Goal: Transaction & Acquisition: Purchase product/service

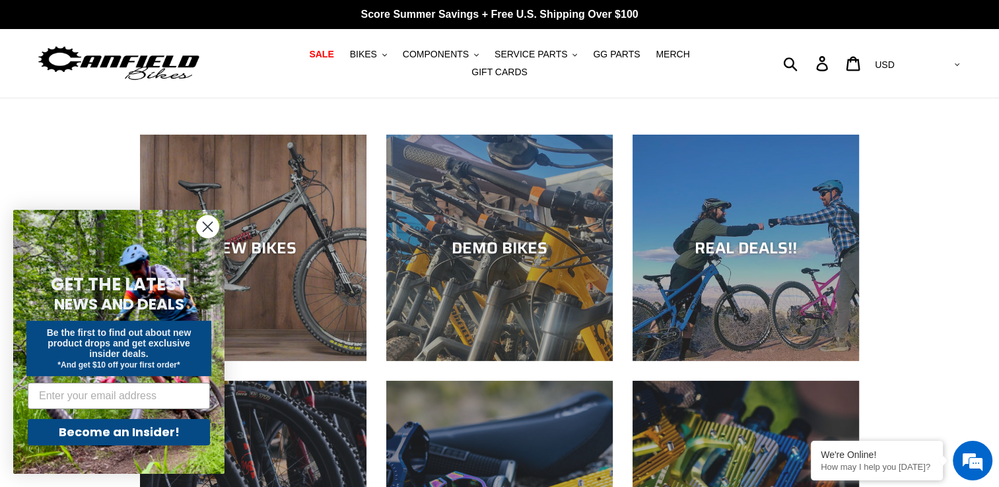
click at [211, 226] on circle "Close dialog" at bounding box center [208, 227] width 22 height 22
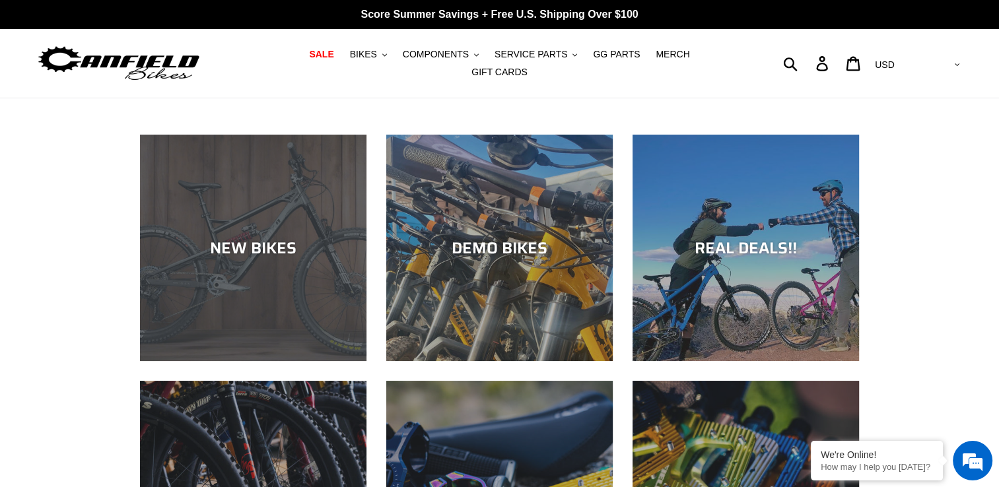
click at [309, 361] on div "NEW BIKES" at bounding box center [253, 361] width 227 height 0
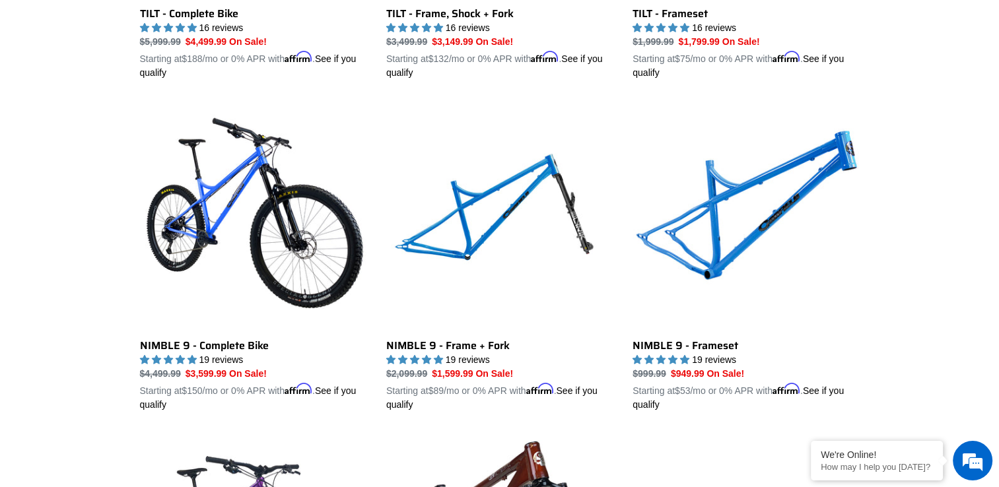
scroll to position [1916, 0]
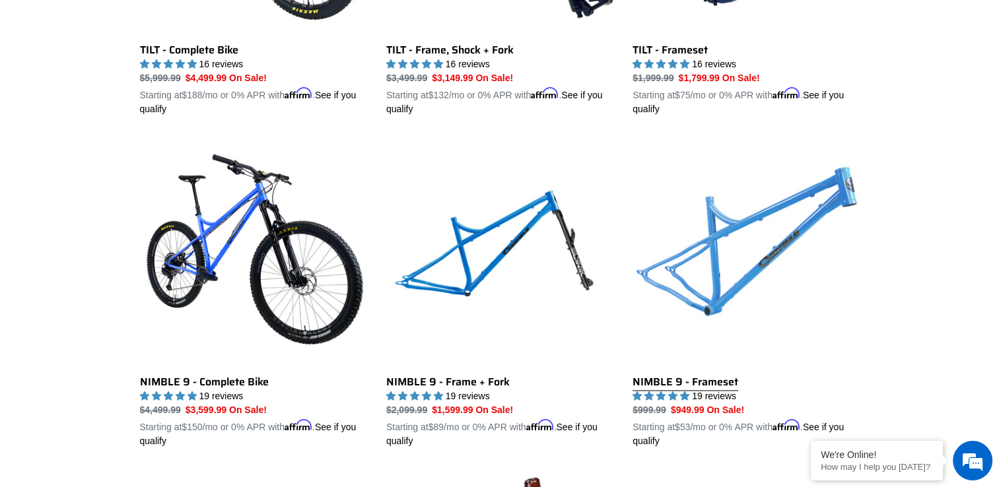
click at [700, 368] on link "NIMBLE 9 - Frameset" at bounding box center [746, 293] width 227 height 309
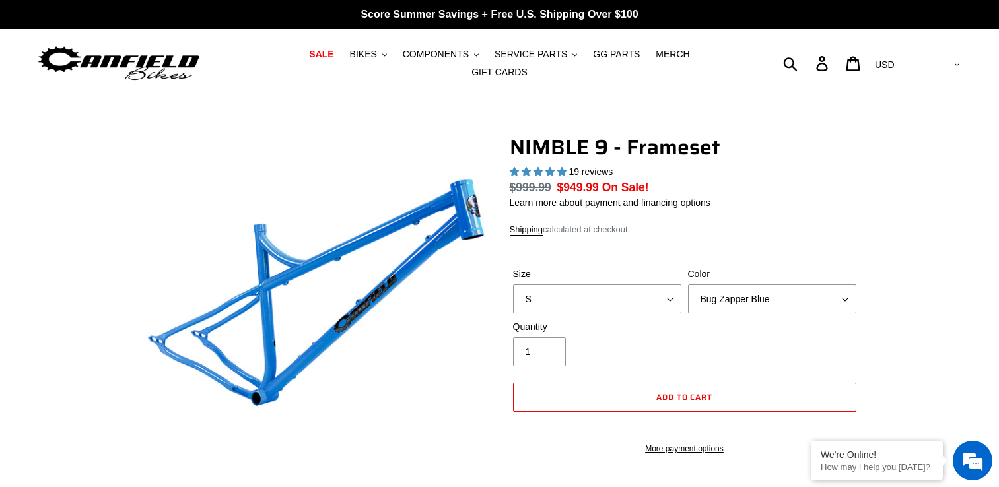
select select "highest-rating"
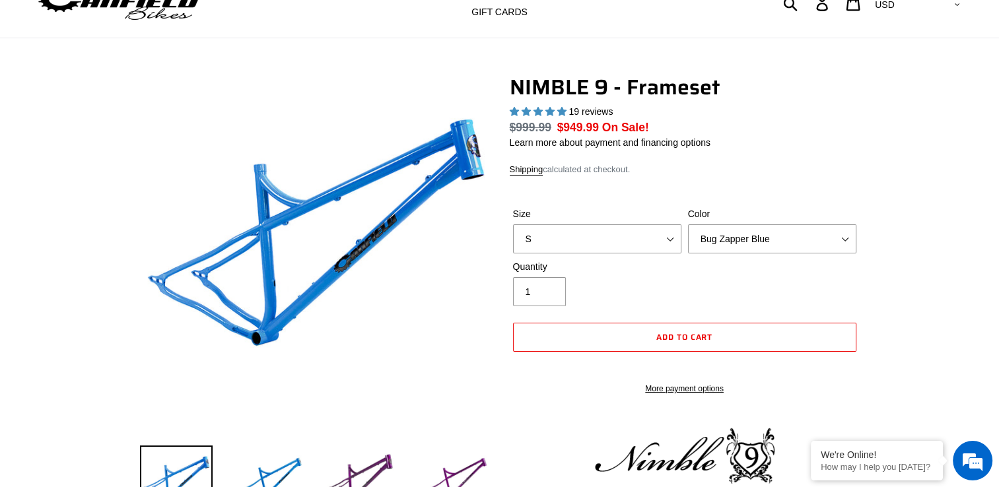
scroll to position [132, 0]
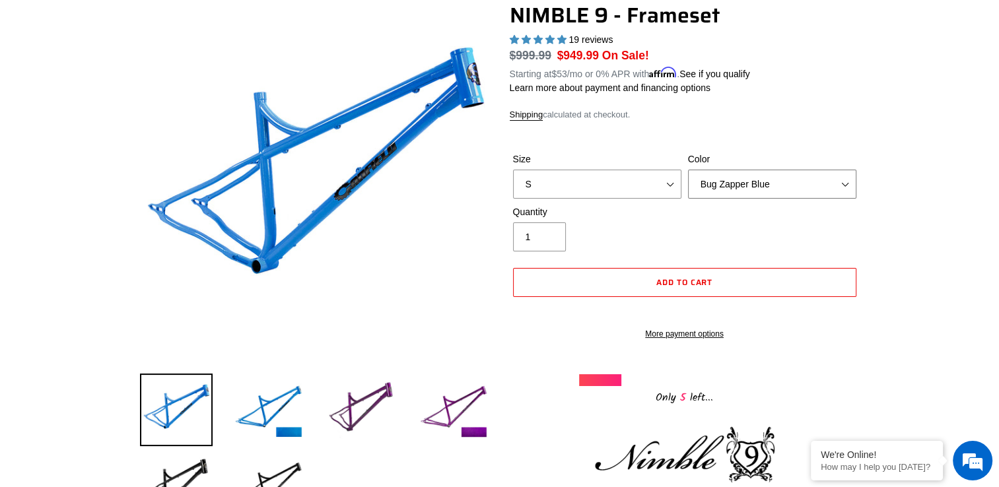
click at [848, 178] on select "Bug Zapper Blue Purple Haze -Sold Out Galaxy Black" at bounding box center [772, 184] width 168 height 29
click at [688, 170] on select "Bug Zapper Blue Purple Haze -Sold Out Galaxy Black" at bounding box center [772, 184] width 168 height 29
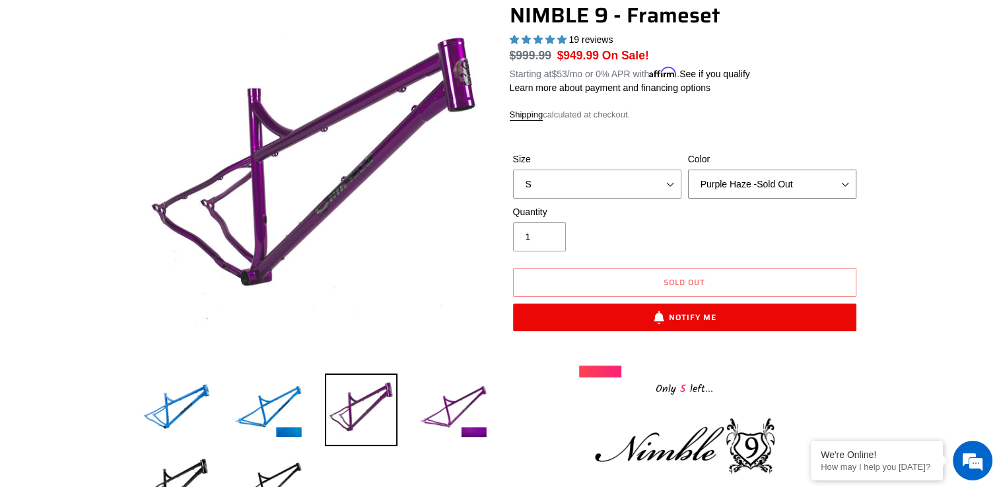
click at [847, 170] on select "Bug Zapper Blue Purple Haze -Sold Out Galaxy Black" at bounding box center [772, 184] width 168 height 29
select select "Galaxy Black"
click at [688, 170] on select "Bug Zapper Blue Purple Haze -Sold Out Galaxy Black" at bounding box center [772, 184] width 168 height 29
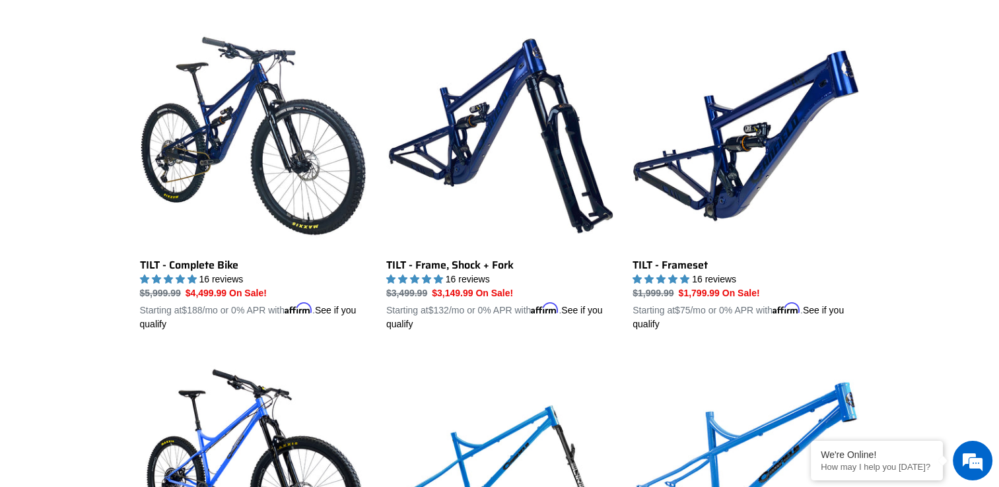
scroll to position [1641, 0]
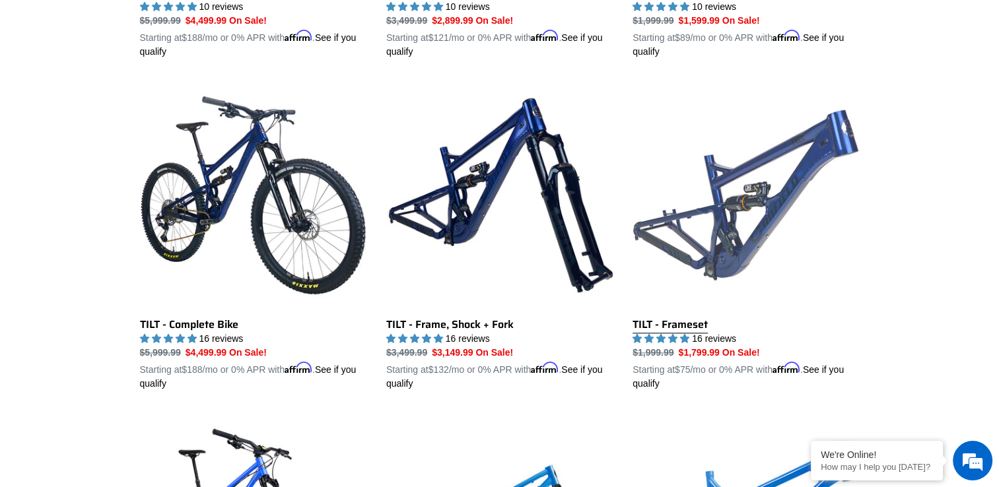
click at [699, 310] on link "TILT - Frameset" at bounding box center [746, 236] width 227 height 309
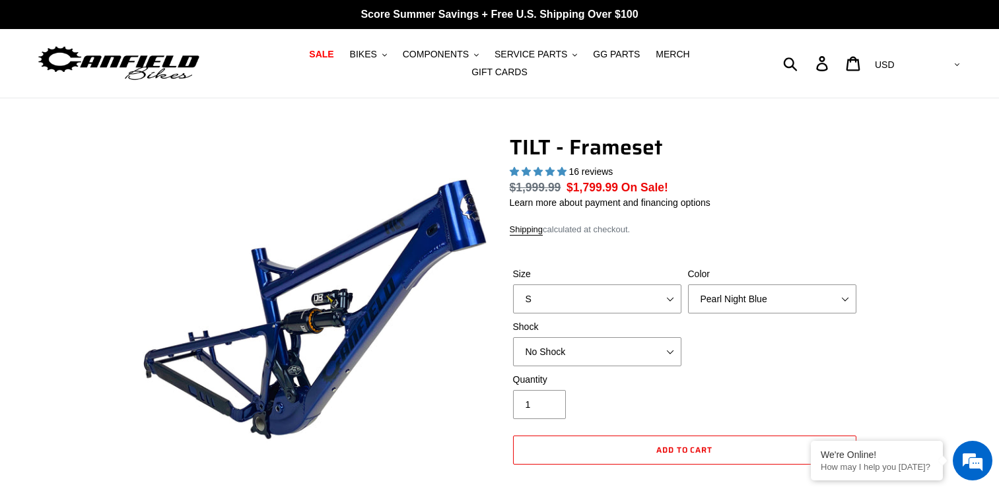
select select "highest-rating"
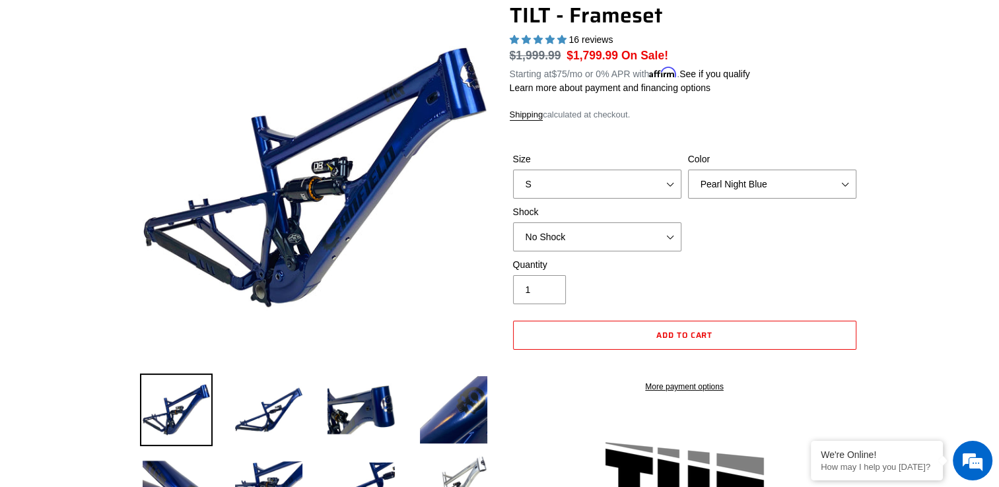
click at [674, 160] on div "Size S M L XL" at bounding box center [597, 176] width 175 height 46
click at [671, 176] on select "S M L XL" at bounding box center [597, 184] width 168 height 29
select select "M"
click at [513, 170] on select "S M L XL" at bounding box center [597, 184] width 168 height 29
click at [849, 176] on select "Pearl Night Blue Stealth Silver" at bounding box center [772, 184] width 168 height 29
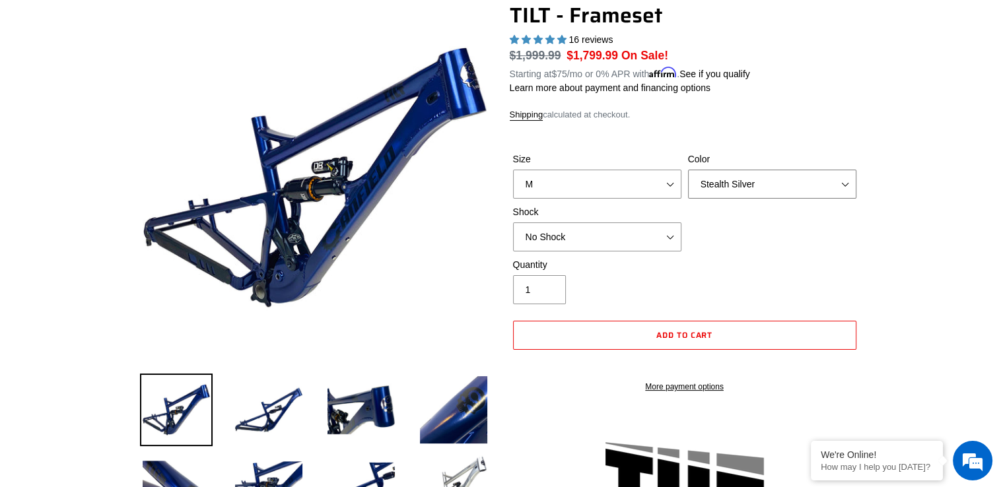
click at [688, 170] on select "Pearl Night Blue Stealth Silver" at bounding box center [772, 184] width 168 height 29
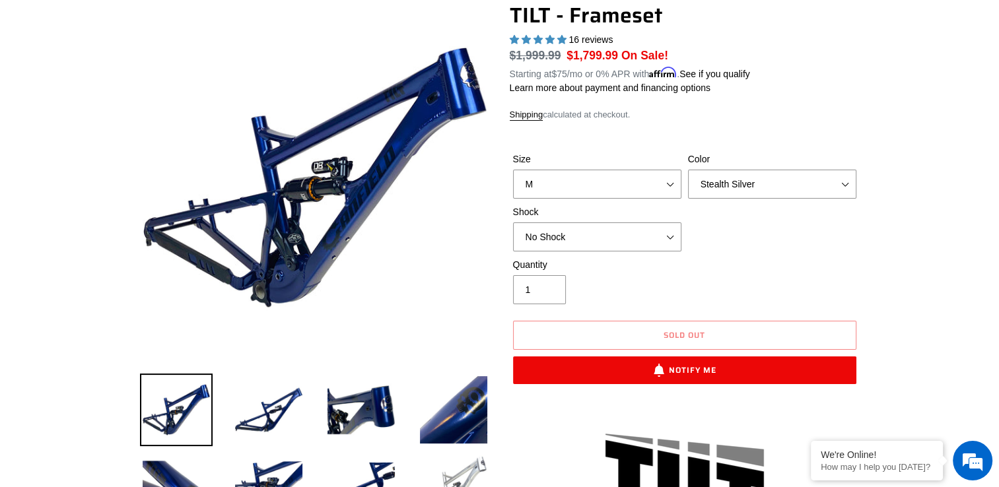
click at [463, 487] on img at bounding box center [453, 487] width 73 height 73
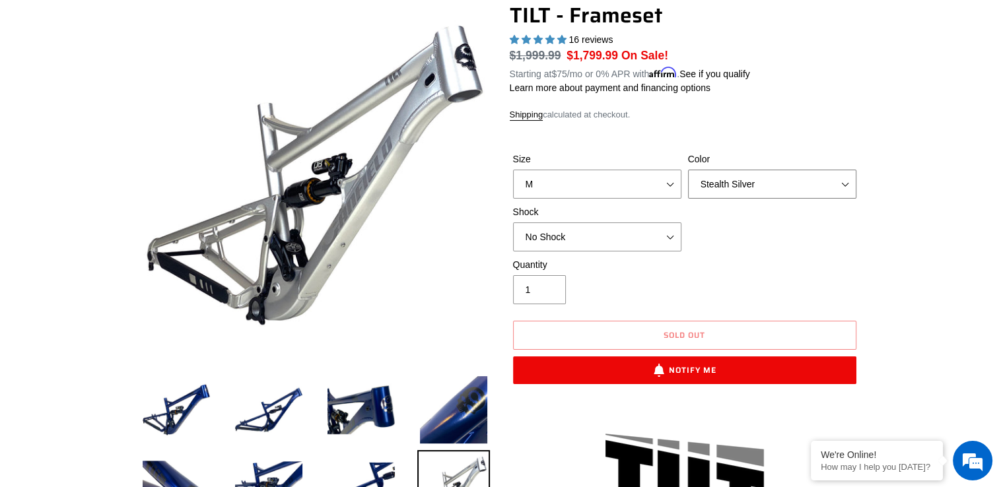
click at [849, 171] on select "Pearl Night Blue Stealth Silver" at bounding box center [772, 184] width 168 height 29
select select "Pearl Night Blue"
click at [688, 170] on select "Pearl Night Blue Stealth Silver" at bounding box center [772, 184] width 168 height 29
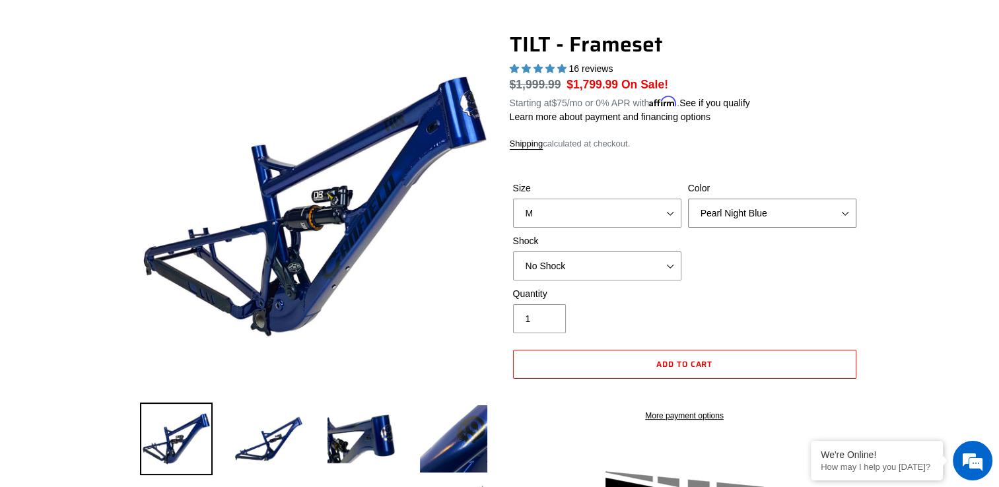
scroll to position [132, 0]
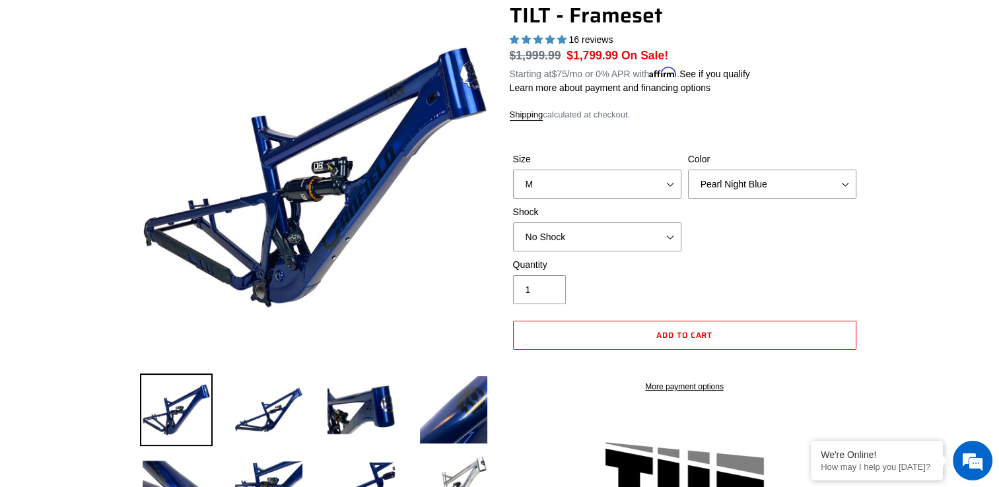
click at [554, 35] on span "5.00 stars" at bounding box center [552, 39] width 12 height 9
click at [583, 34] on span "16 reviews" at bounding box center [591, 39] width 44 height 11
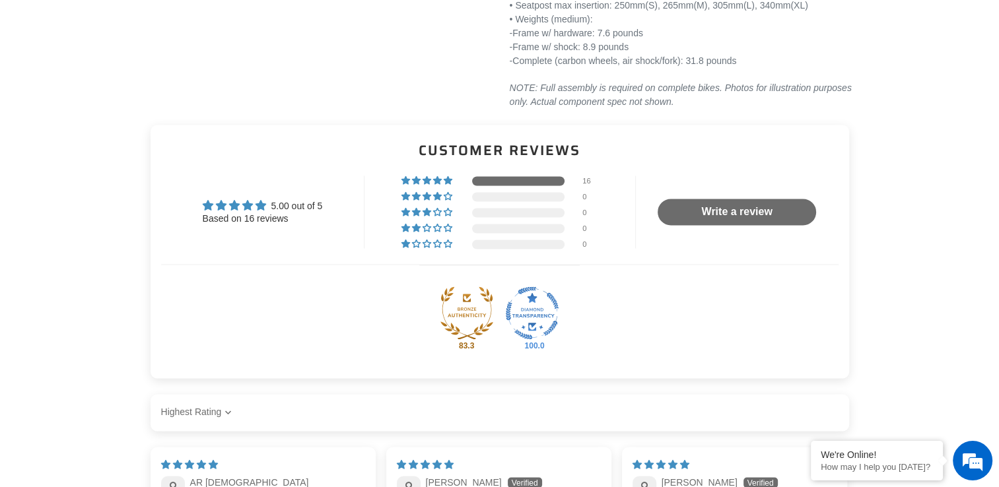
scroll to position [2114, 0]
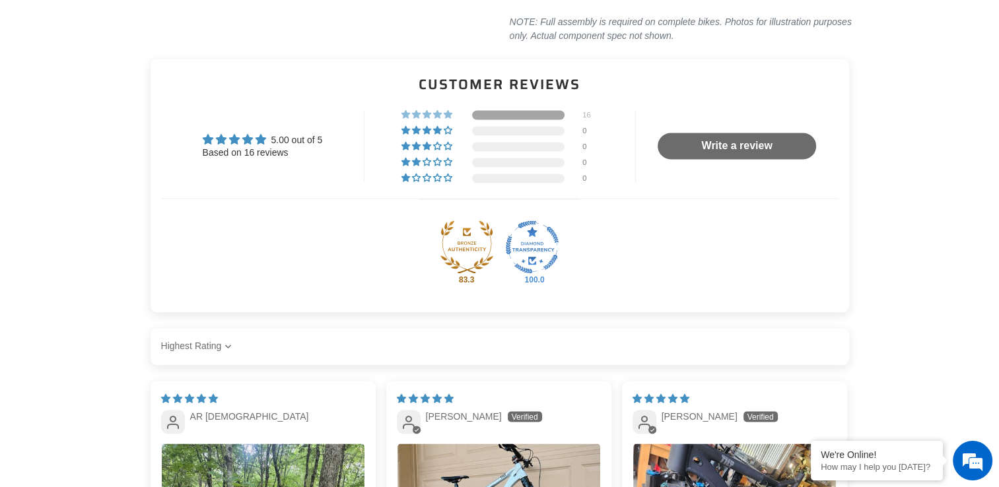
click at [432, 110] on span "100% (16) reviews with 5 star rating" at bounding box center [428, 114] width 11 height 8
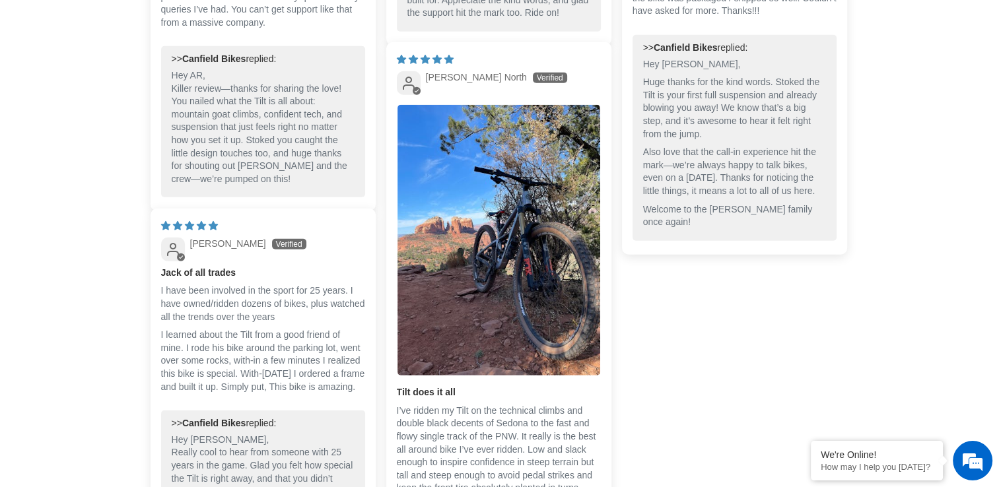
scroll to position [3632, 0]
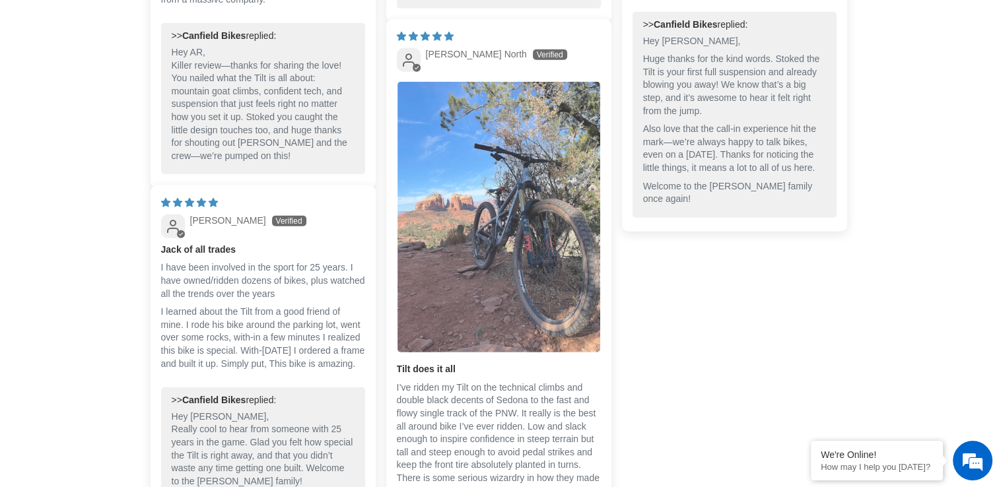
click at [540, 227] on img "Link to user picture 1" at bounding box center [499, 217] width 203 height 271
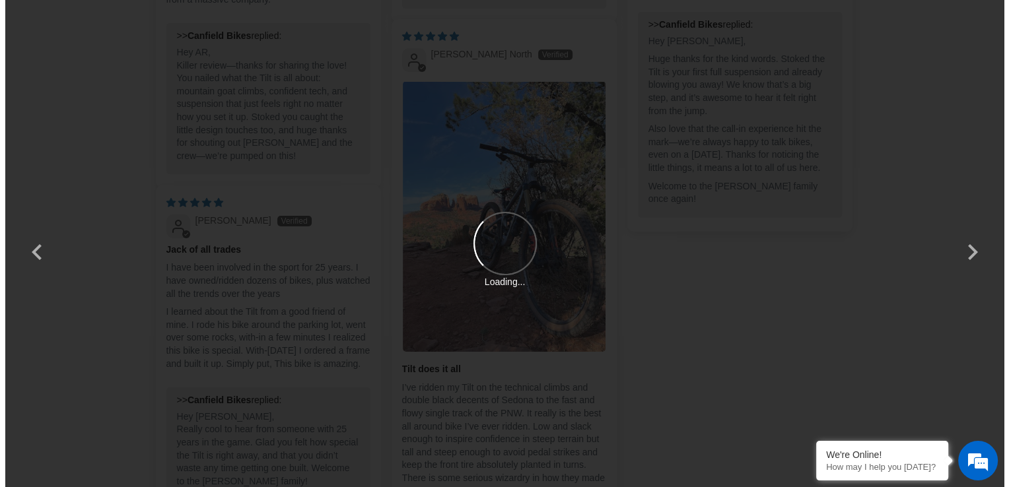
scroll to position [0, 0]
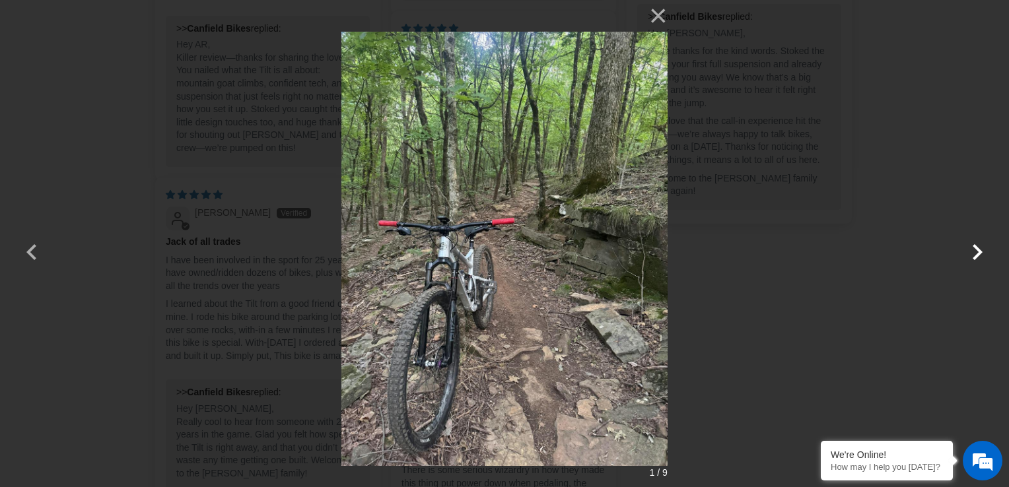
click at [970, 256] on button "button" at bounding box center [978, 244] width 32 height 32
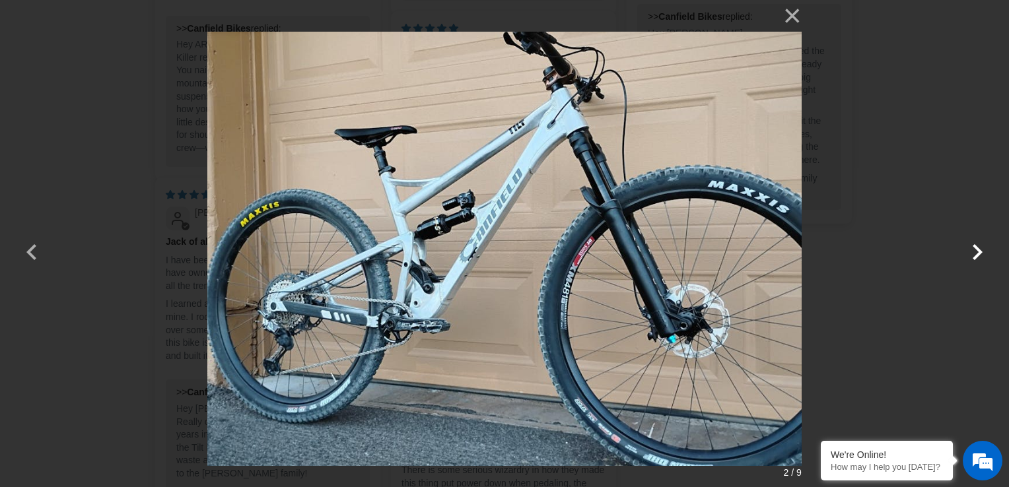
click at [970, 256] on button "button" at bounding box center [978, 244] width 32 height 32
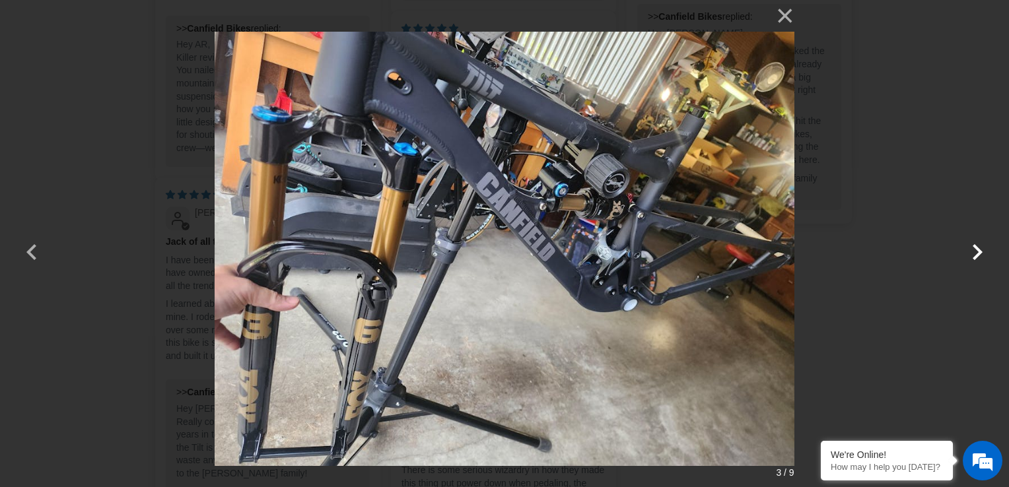
click at [970, 256] on button "button" at bounding box center [978, 244] width 32 height 32
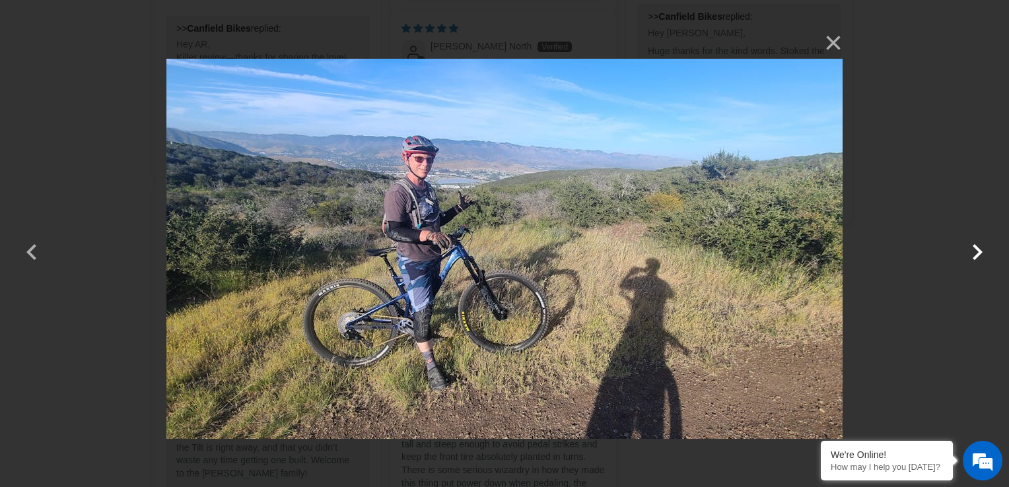
click at [970, 256] on button "button" at bounding box center [978, 244] width 32 height 32
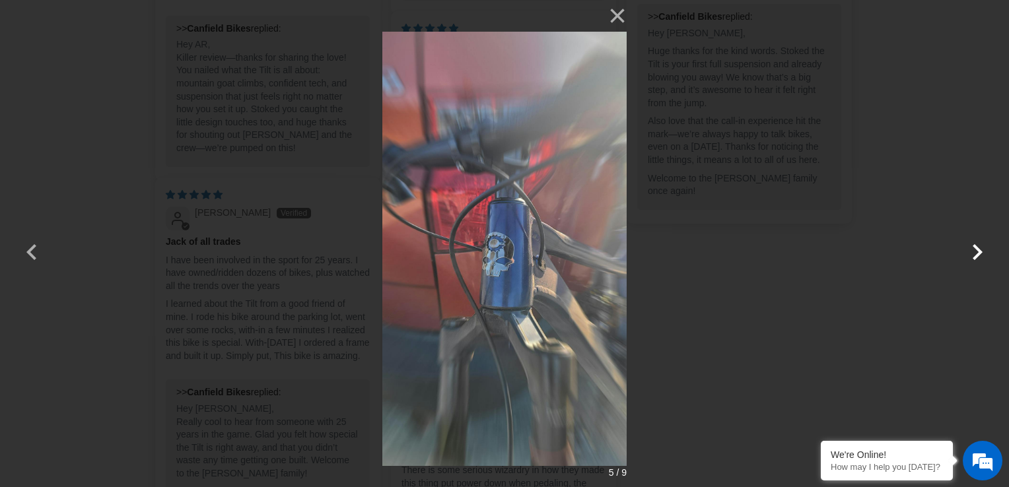
click at [970, 256] on button "button" at bounding box center [978, 244] width 32 height 32
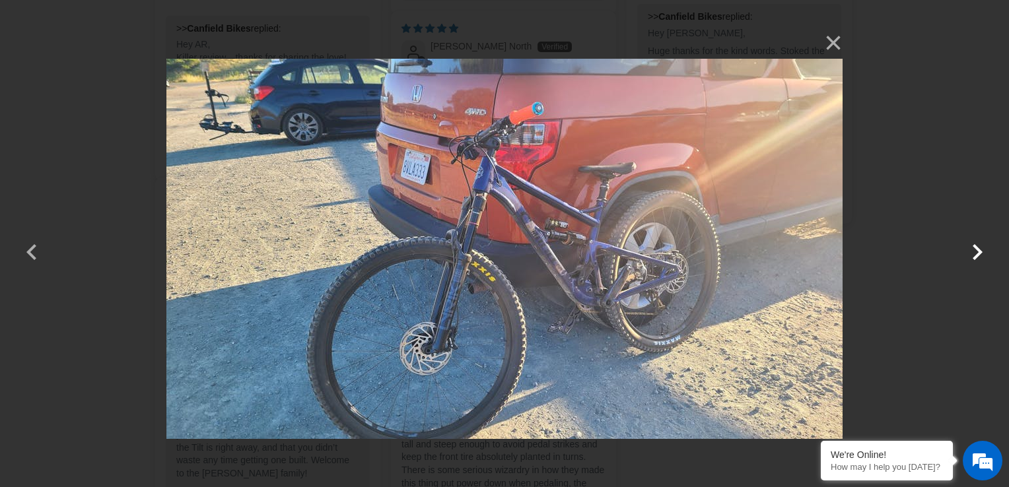
click at [970, 256] on button "button" at bounding box center [978, 244] width 32 height 32
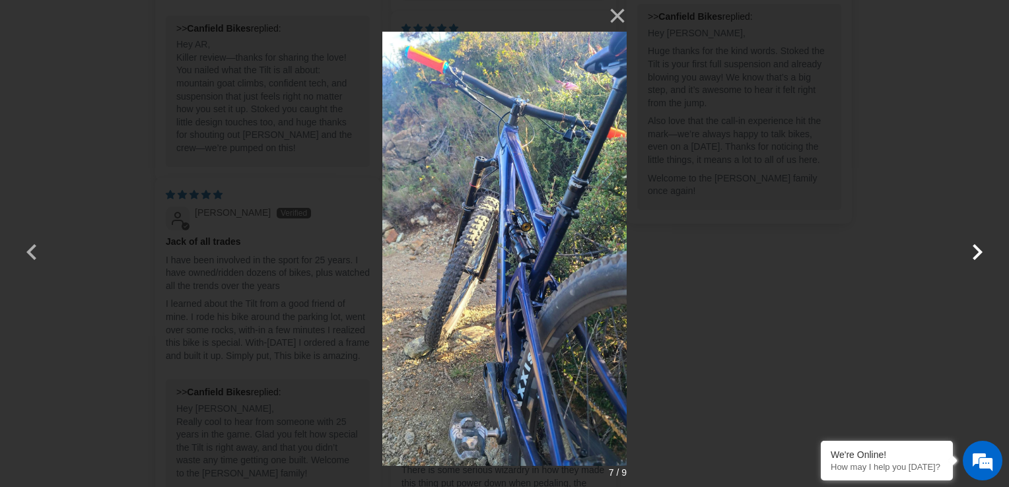
click at [970, 256] on button "button" at bounding box center [978, 244] width 32 height 32
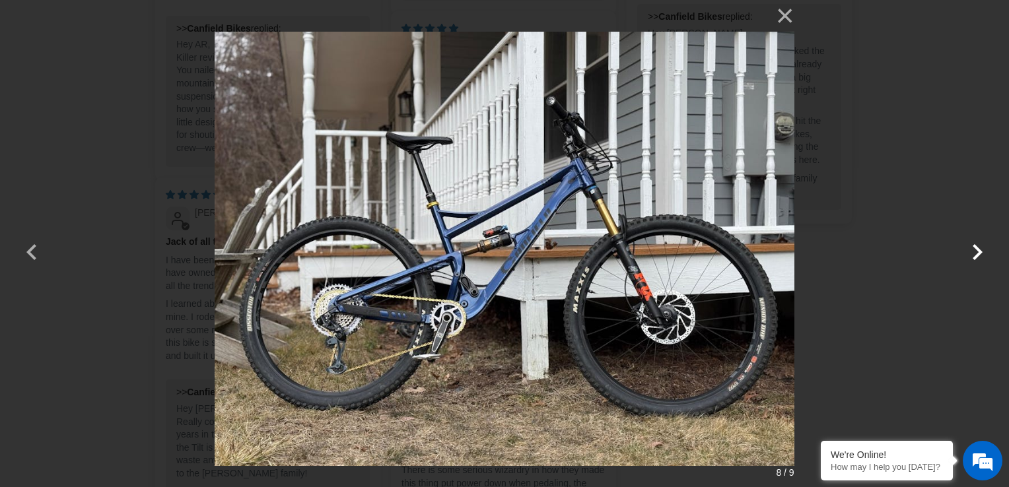
click at [976, 250] on button "button" at bounding box center [978, 244] width 32 height 32
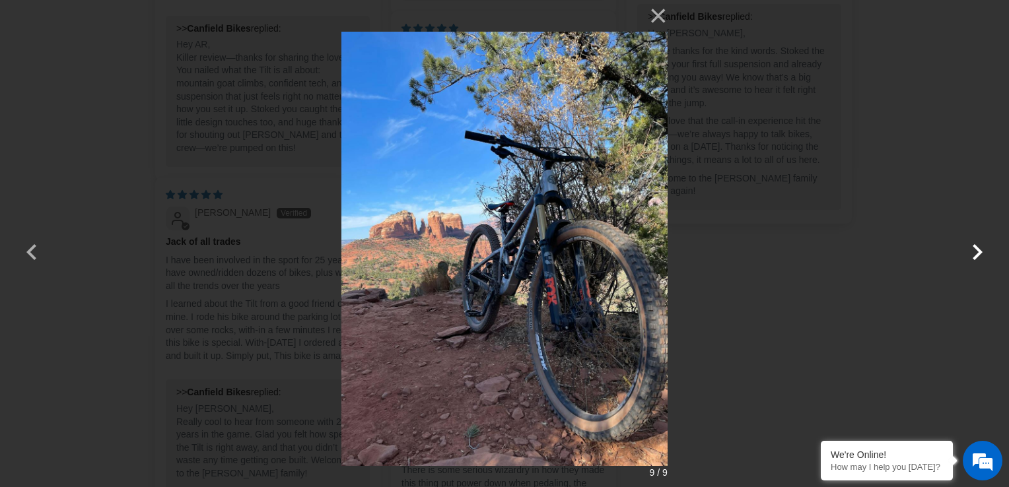
click at [976, 250] on button "button" at bounding box center [978, 244] width 32 height 32
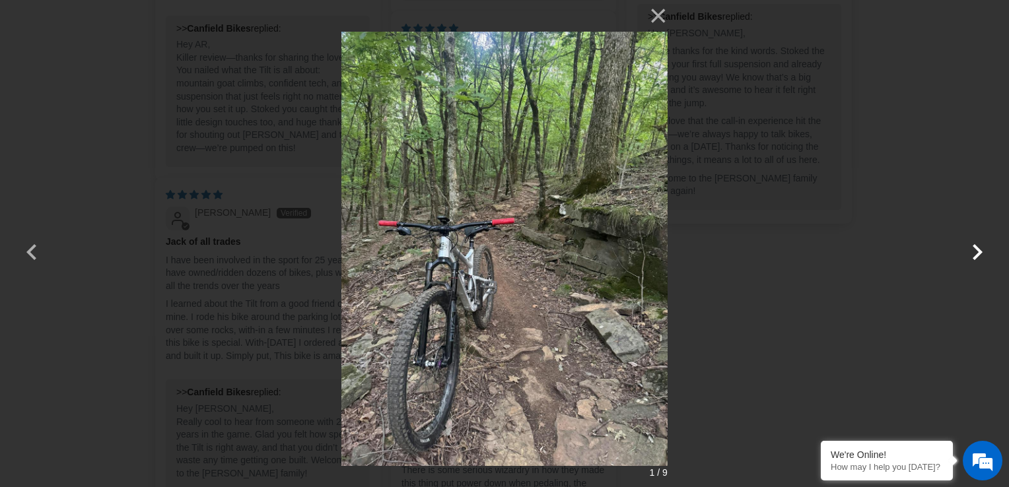
click at [976, 250] on button "button" at bounding box center [978, 244] width 32 height 32
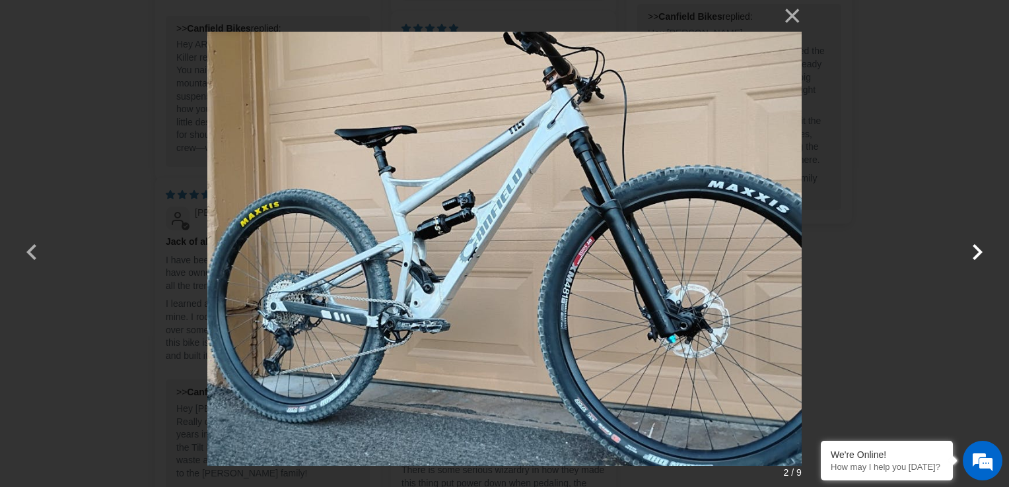
click at [976, 250] on button "button" at bounding box center [978, 244] width 32 height 32
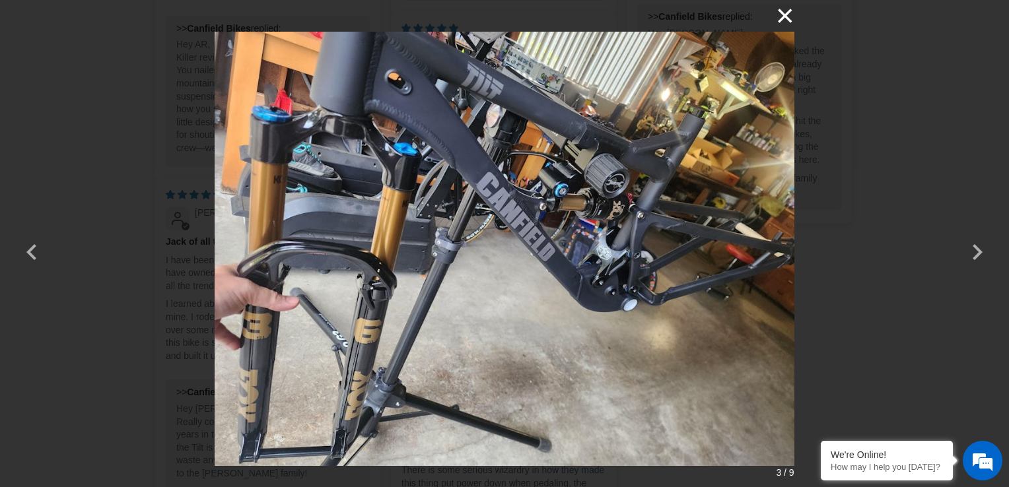
click at [787, 9] on button "×" at bounding box center [779, 16] width 32 height 32
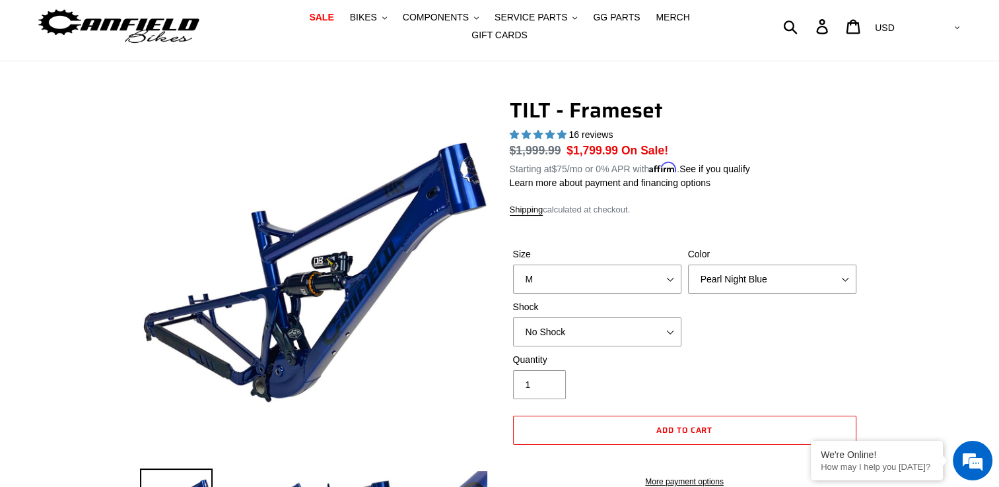
scroll to position [66, 0]
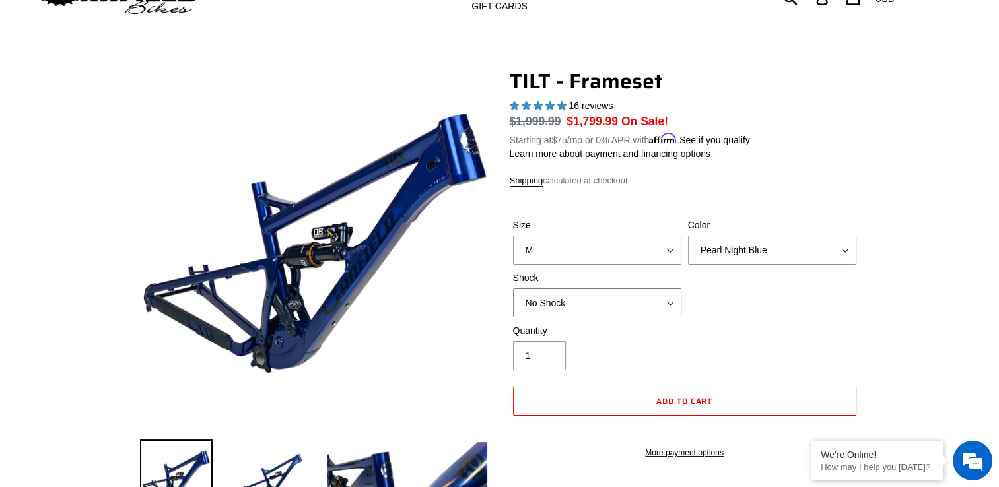
click at [666, 293] on select "No Shock Cane Creek DB Kitsuma Air RockShox Deluxe Ultimate Fox FLOAT X EXT Sto…" at bounding box center [597, 303] width 168 height 29
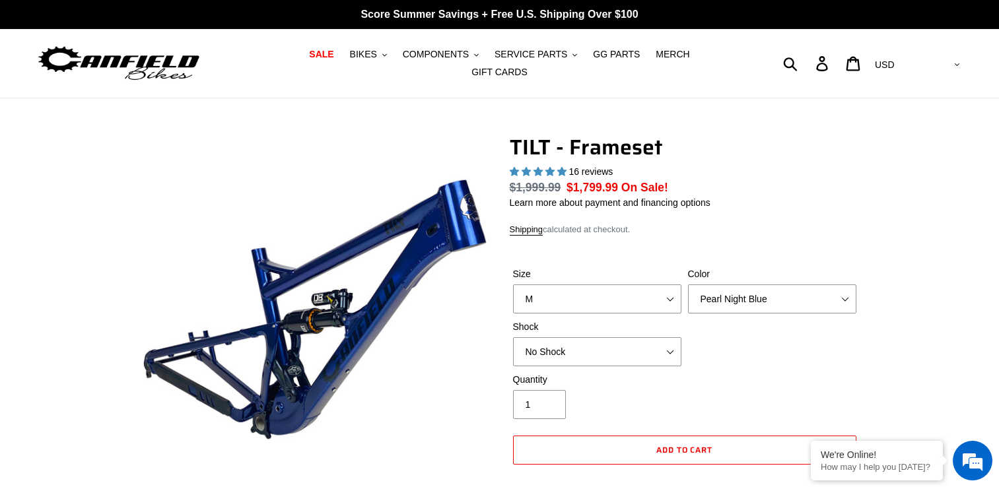
select select "highest-rating"
